Goal: Task Accomplishment & Management: Use online tool/utility

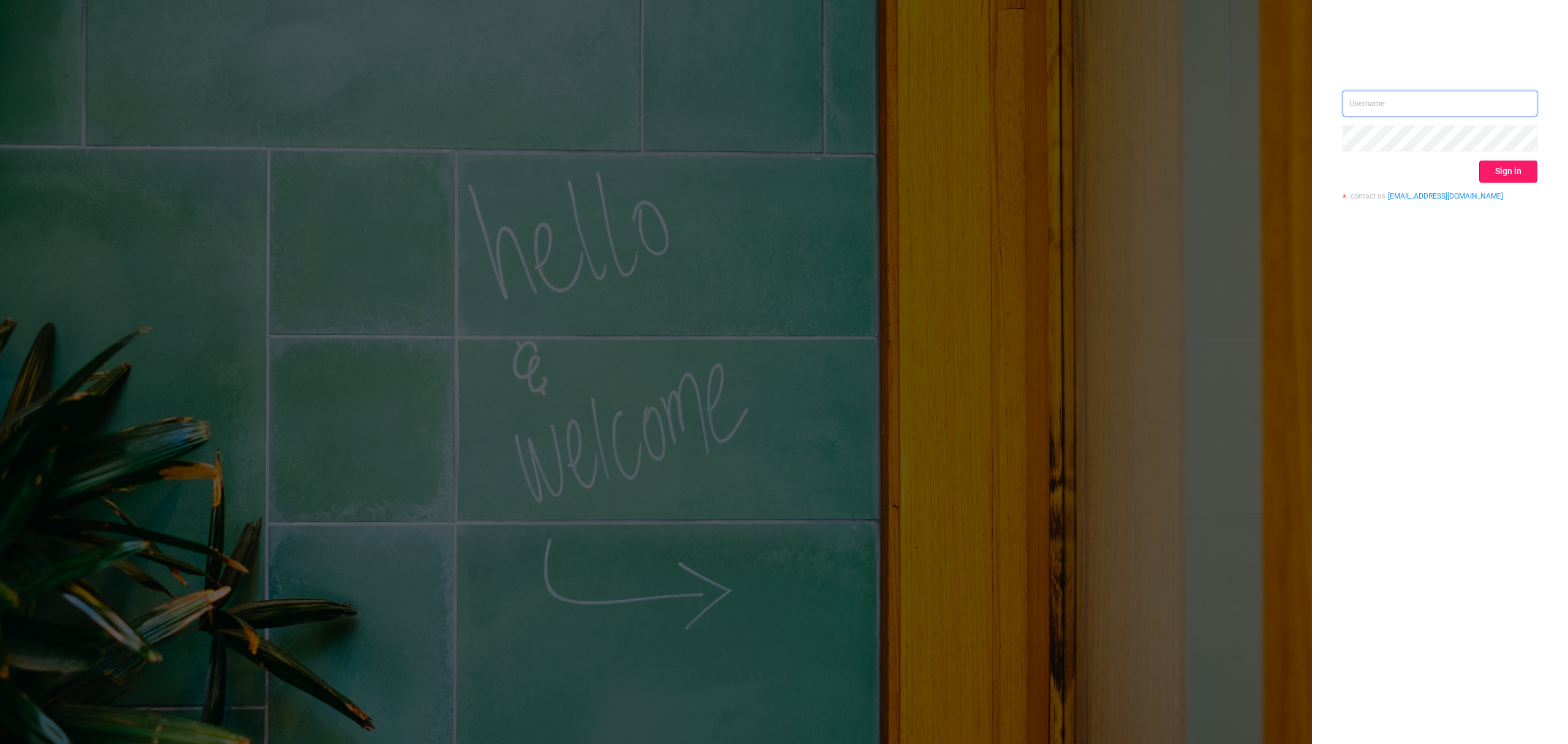
type input "[EMAIL_ADDRESS][DOMAIN_NAME]"
click at [1176, 167] on button "Sign in" at bounding box center [1509, 171] width 58 height 22
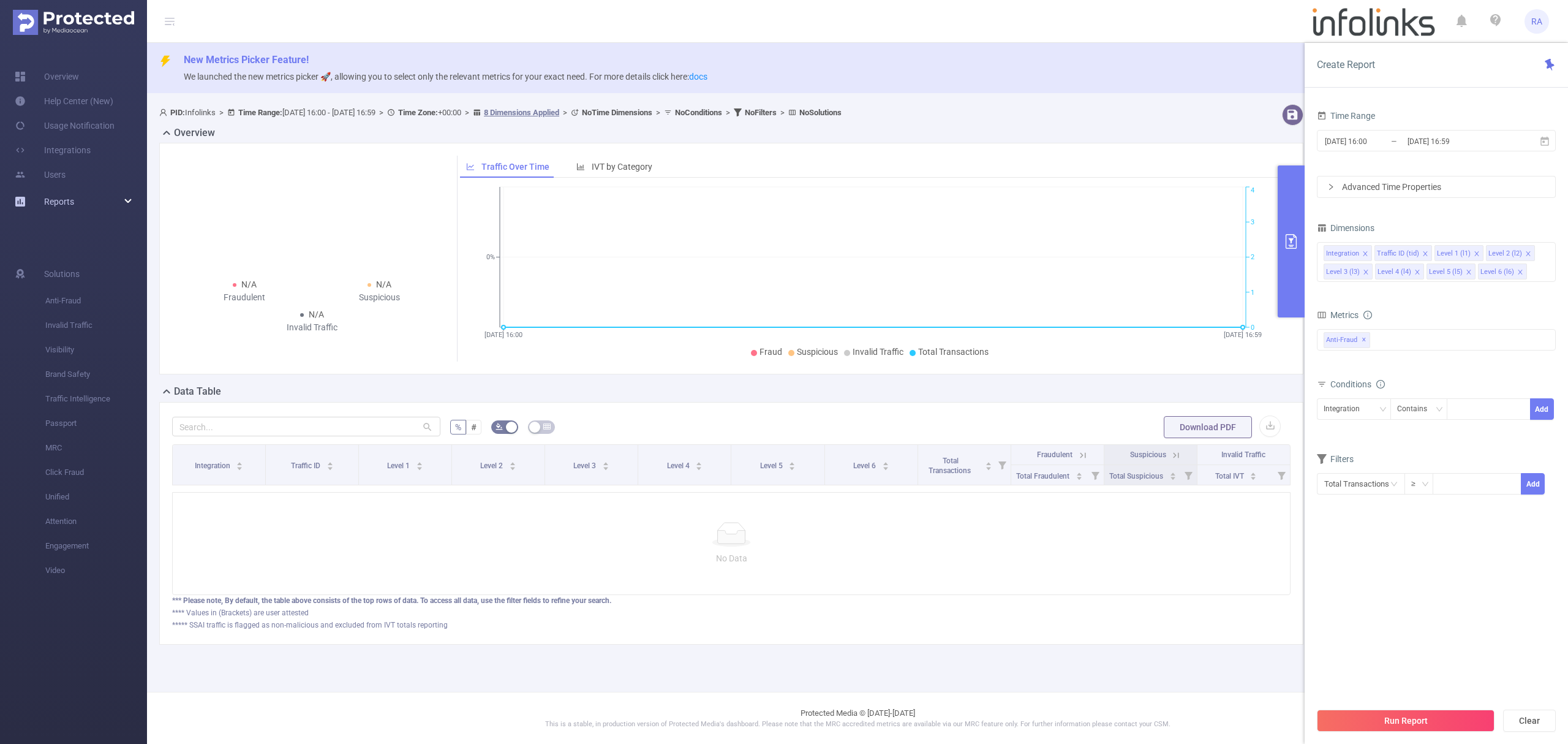
click at [76, 194] on div "Reports" at bounding box center [73, 201] width 147 height 25
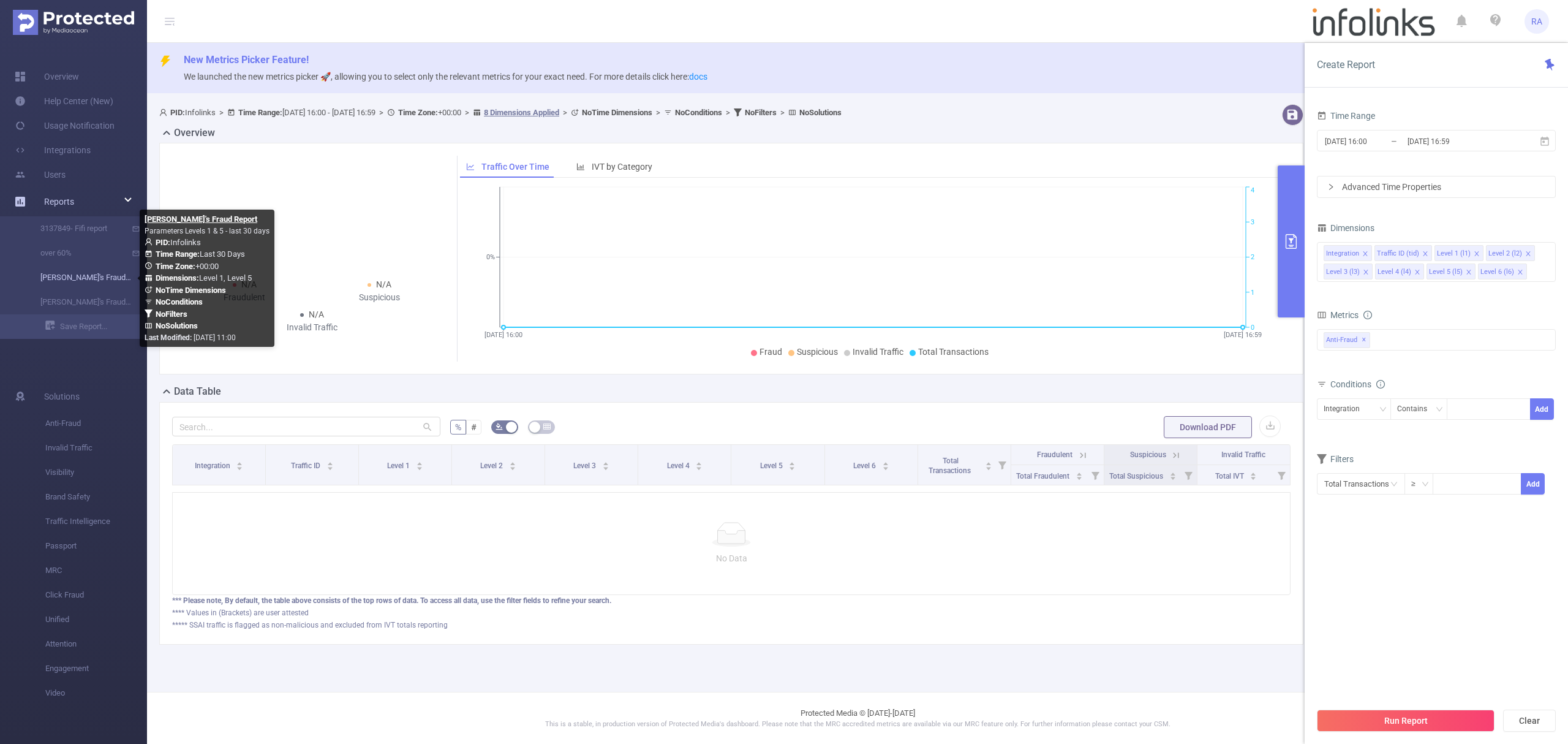
click at [62, 270] on link "[PERSON_NAME]'s Fraud Report" at bounding box center [79, 277] width 108 height 25
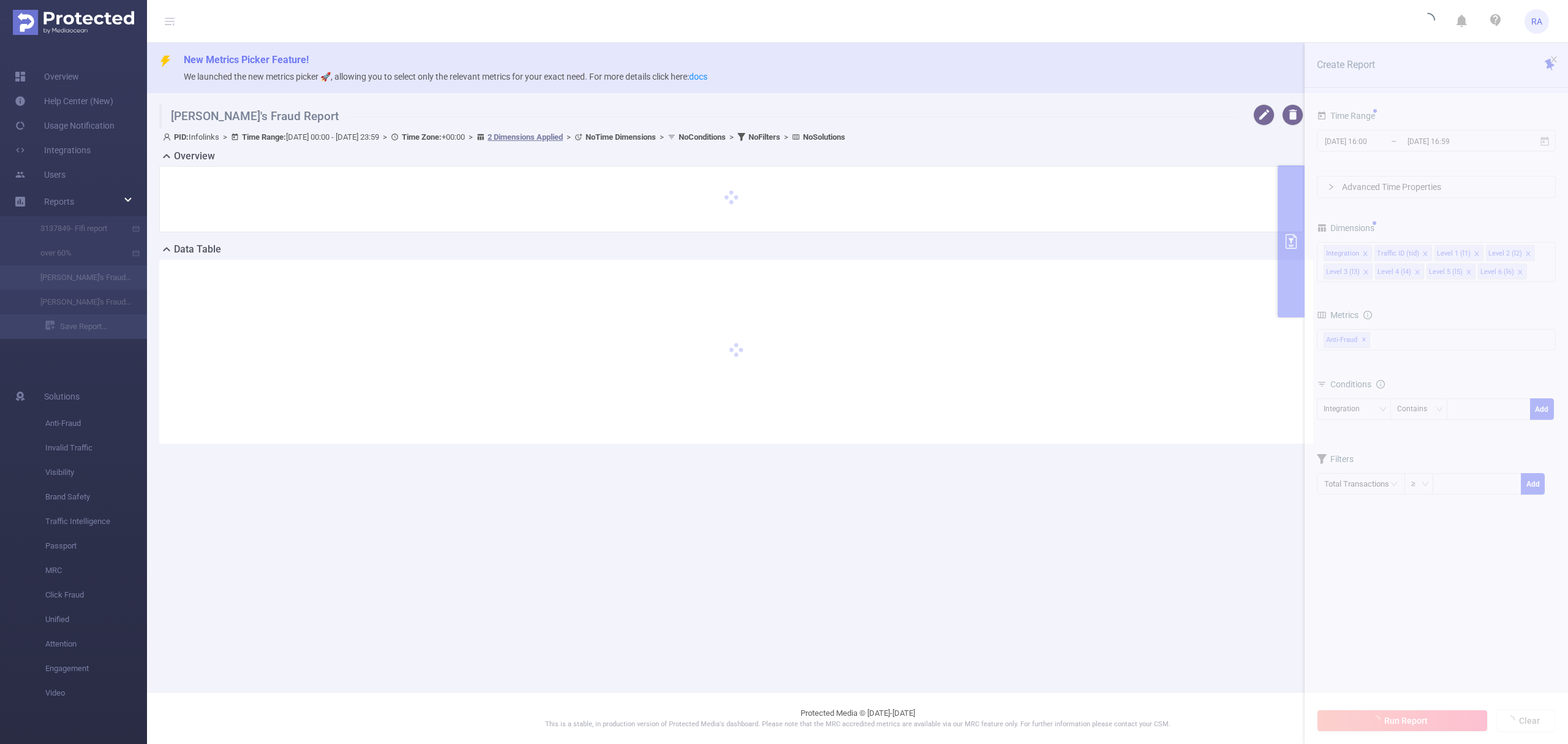
type input "[DATE] 00:00"
type input "[DATE] 23:59"
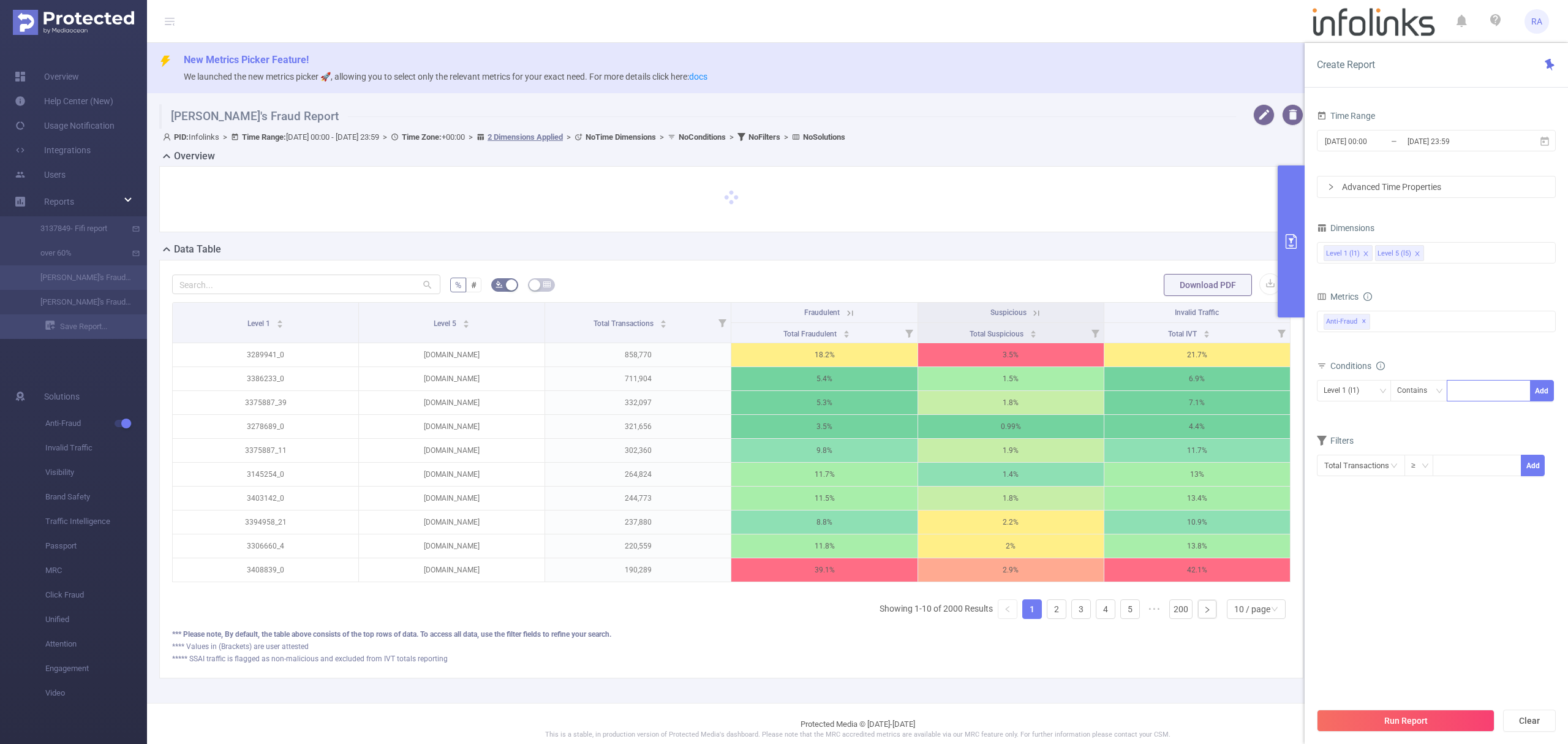
click at [1176, 389] on div at bounding box center [1489, 391] width 71 height 20
paste input "3316060"
type input "3316060"
click at [1176, 387] on button "Add" at bounding box center [1541, 391] width 24 height 21
click at [1176, 558] on button "Run Report" at bounding box center [1405, 720] width 178 height 22
